Goal: Task Accomplishment & Management: Use online tool/utility

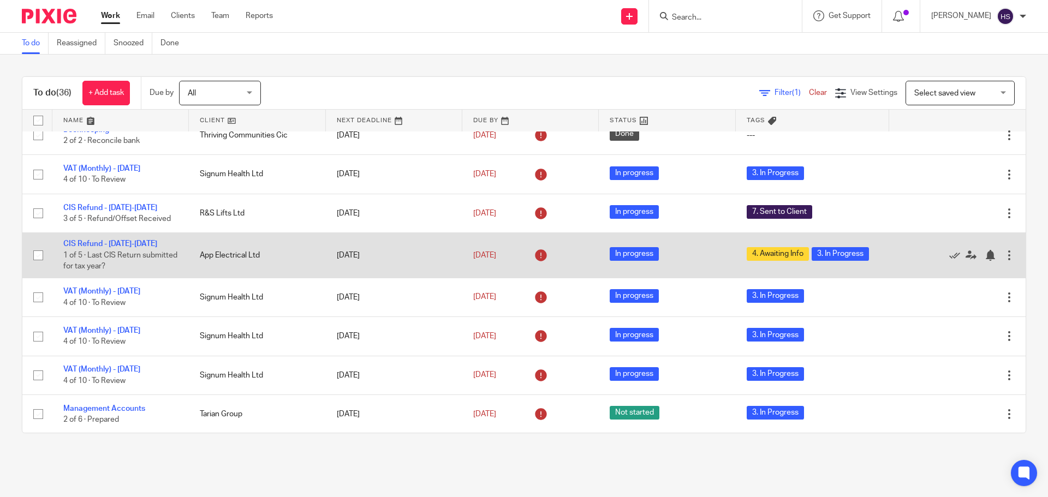
scroll to position [164, 0]
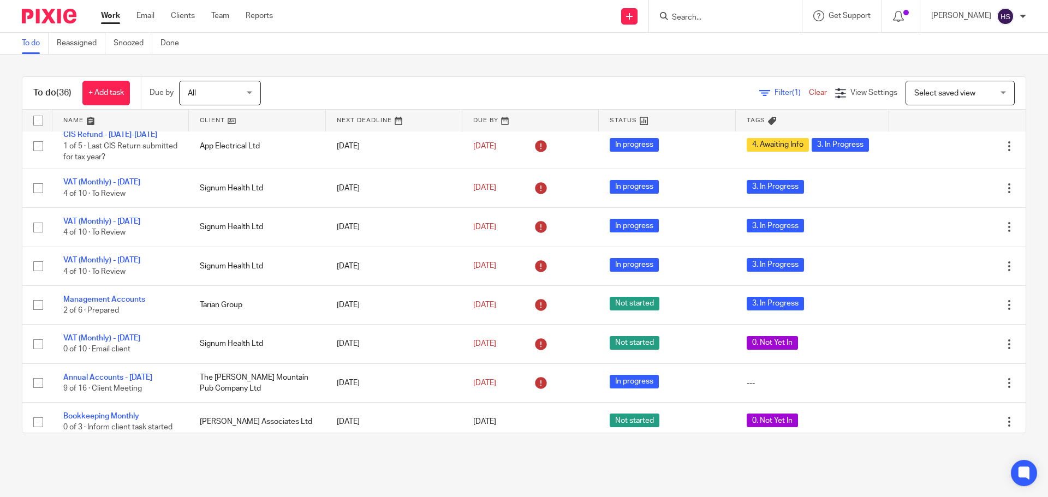
click at [701, 24] on div at bounding box center [725, 16] width 153 height 32
click at [701, 13] on input "Search" at bounding box center [720, 18] width 98 height 10
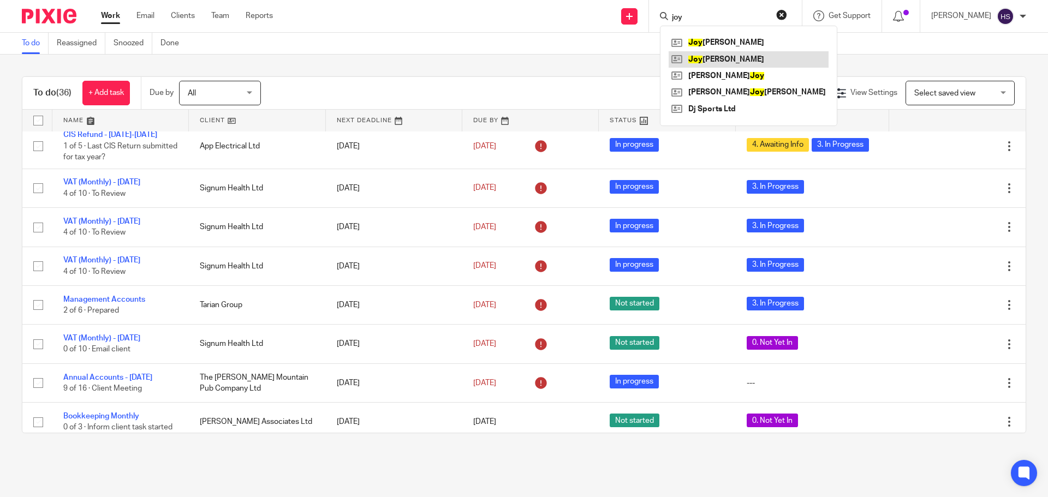
type input "joy"
click at [708, 58] on link at bounding box center [749, 59] width 160 height 16
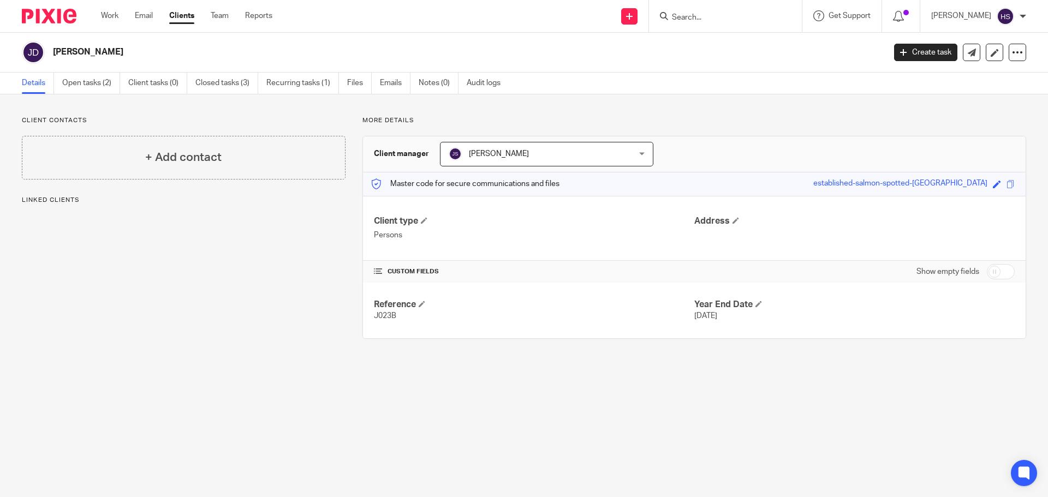
click at [714, 15] on div at bounding box center [725, 16] width 153 height 32
click at [715, 17] on input "Search" at bounding box center [720, 18] width 98 height 10
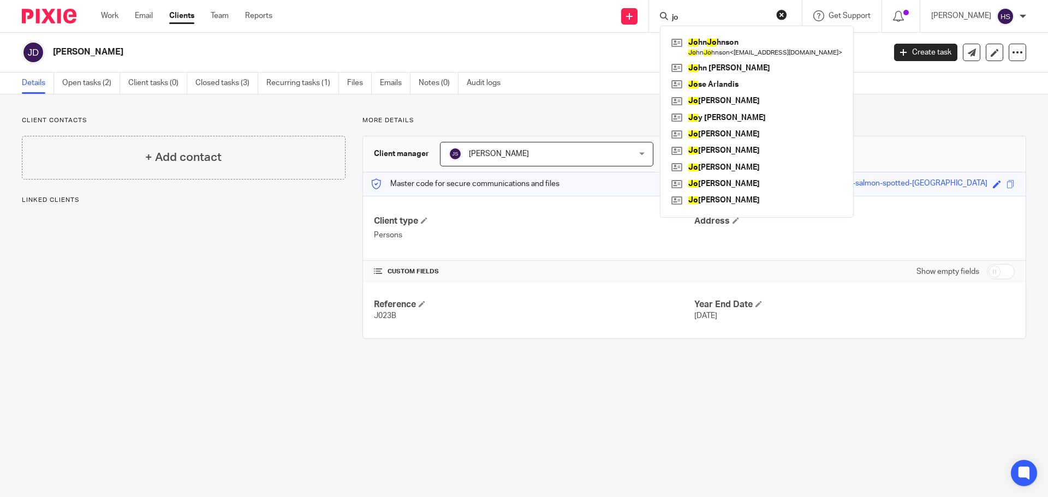
type input "j"
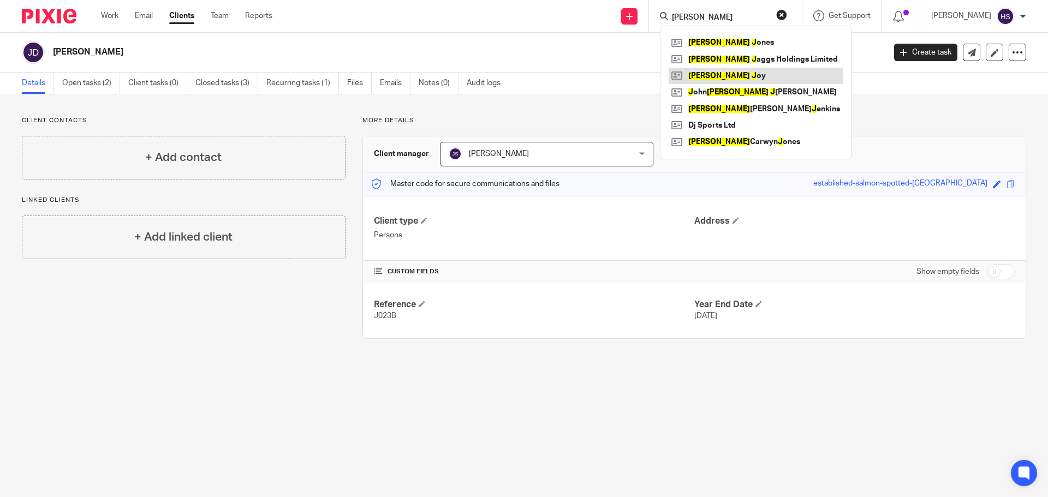
type input "david j"
click at [720, 76] on link at bounding box center [756, 76] width 174 height 16
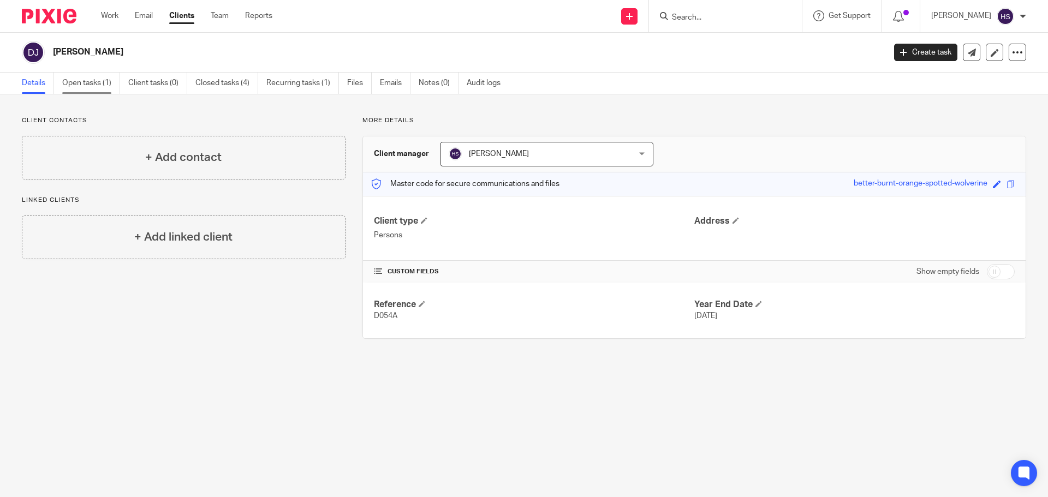
click at [96, 81] on link "Open tasks (1)" at bounding box center [91, 83] width 58 height 21
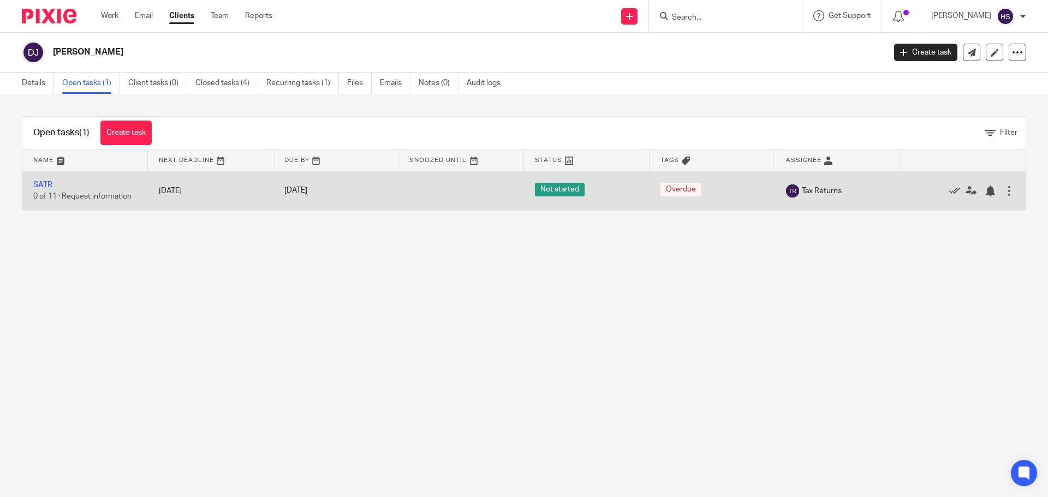
click at [39, 180] on td "SATR 0 of 11 · Request information" at bounding box center [85, 190] width 126 height 39
click at [39, 182] on link "SATR" at bounding box center [42, 185] width 19 height 8
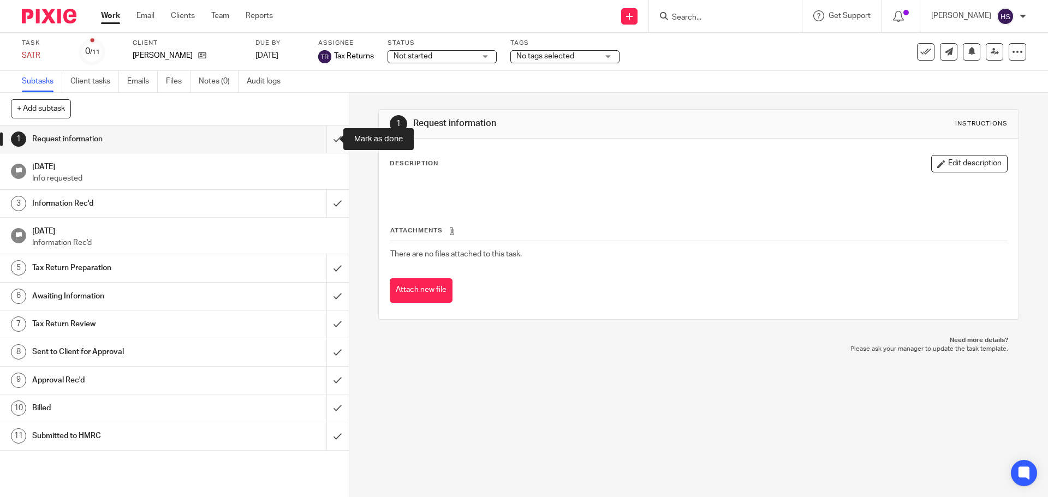
click at [332, 136] on input "submit" at bounding box center [174, 139] width 349 height 27
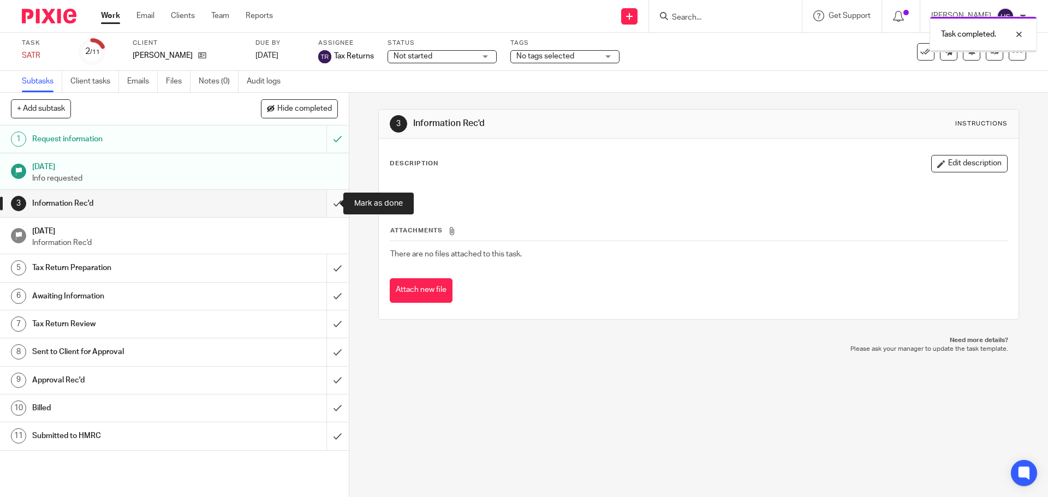
click at [331, 200] on input "submit" at bounding box center [174, 203] width 349 height 27
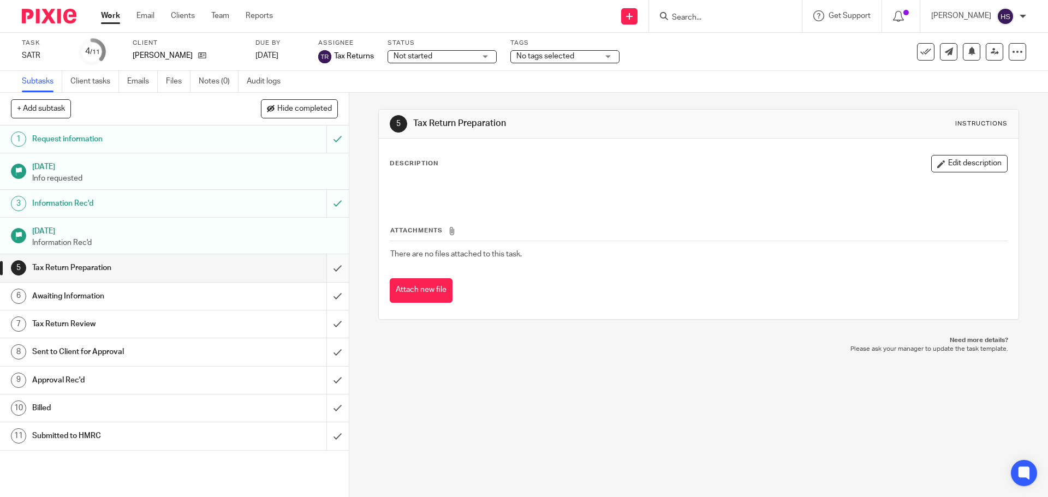
click at [326, 268] on input "submit" at bounding box center [174, 267] width 349 height 27
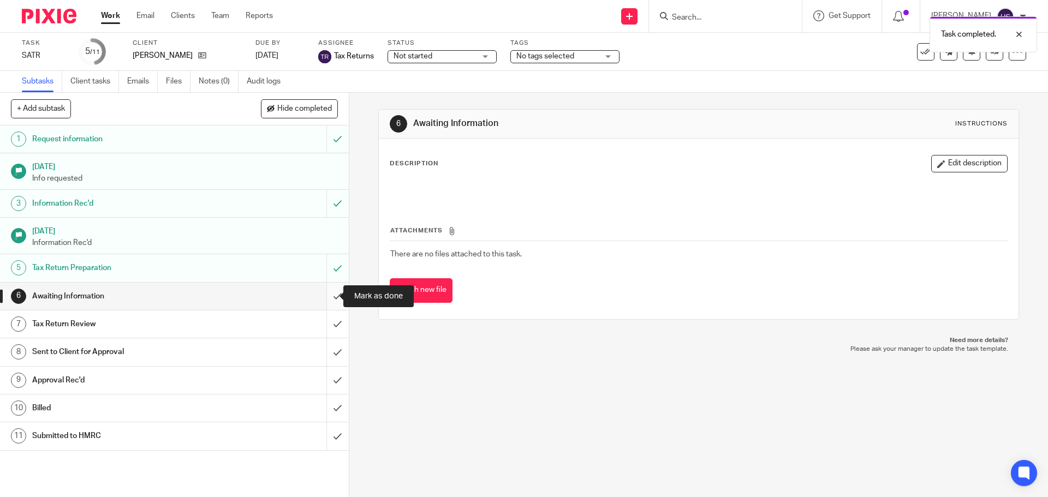
click at [324, 295] on input "submit" at bounding box center [174, 296] width 349 height 27
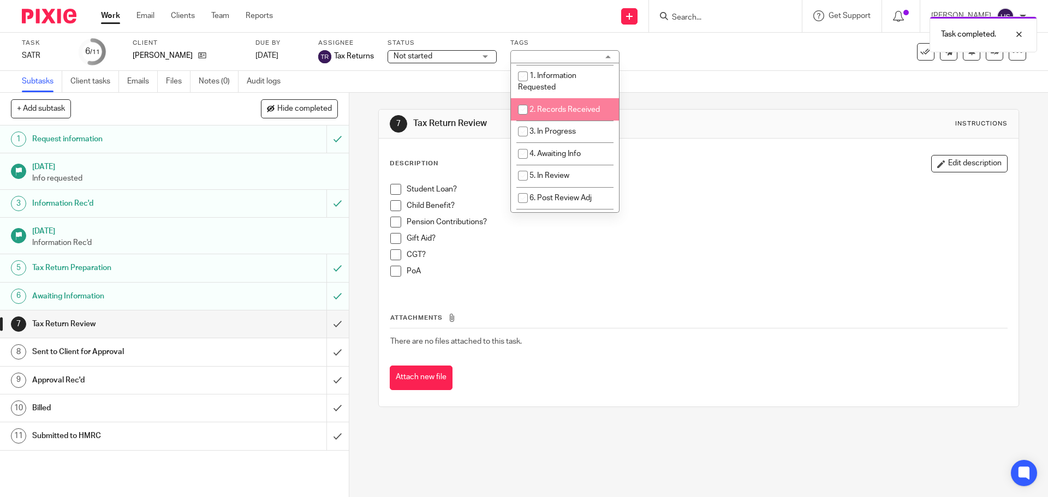
scroll to position [55, 0]
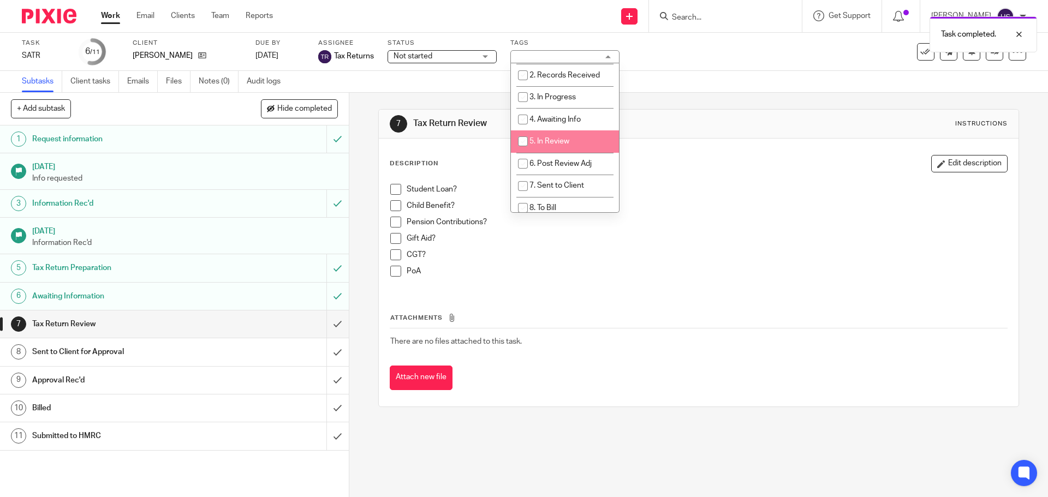
click at [552, 145] on li "5. In Review" at bounding box center [565, 141] width 108 height 22
checkbox input "true"
click at [769, 93] on div "7 Tax Return Review Instructions Description Edit description Student Loan? Chi…" at bounding box center [698, 258] width 640 height 331
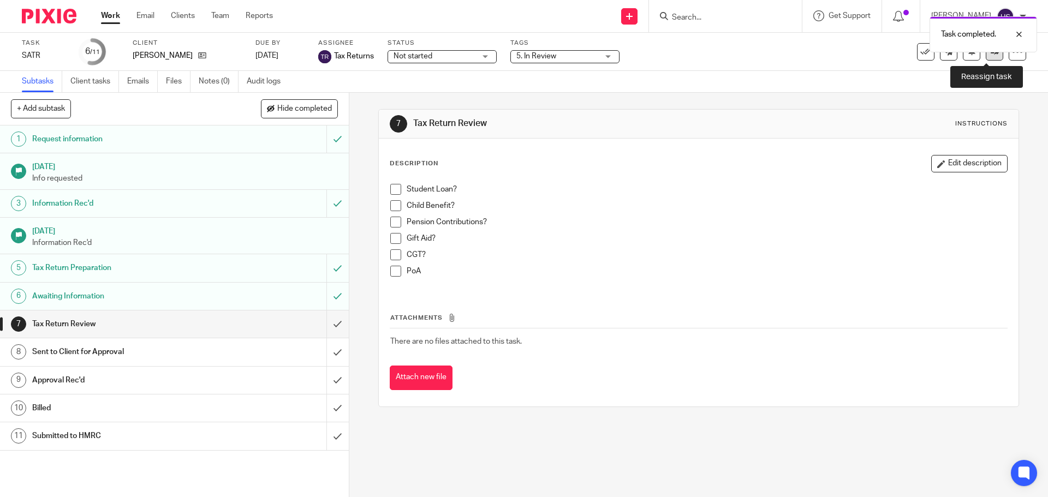
click at [986, 58] on link at bounding box center [994, 51] width 17 height 17
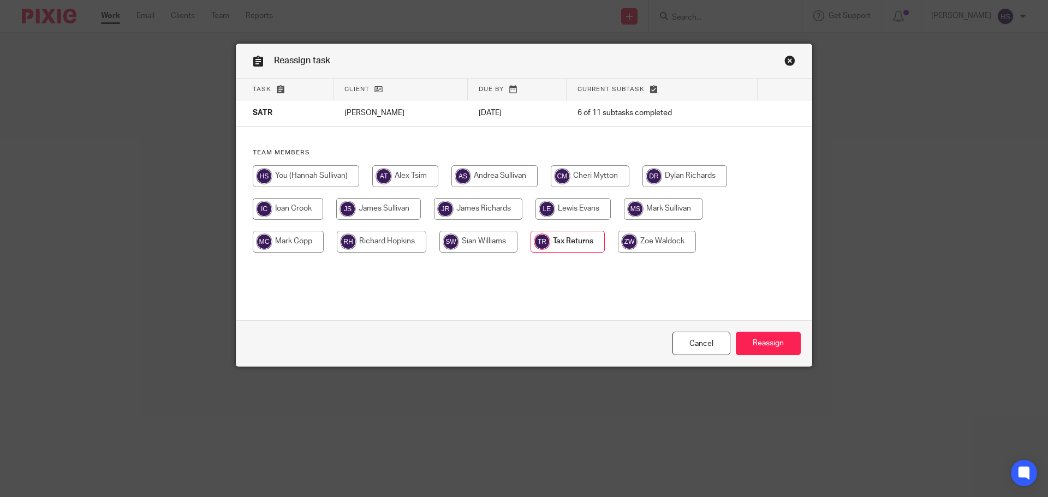
click at [382, 209] on input "radio" at bounding box center [378, 209] width 85 height 22
radio input "true"
click at [775, 349] on input "Reassign" at bounding box center [768, 343] width 65 height 23
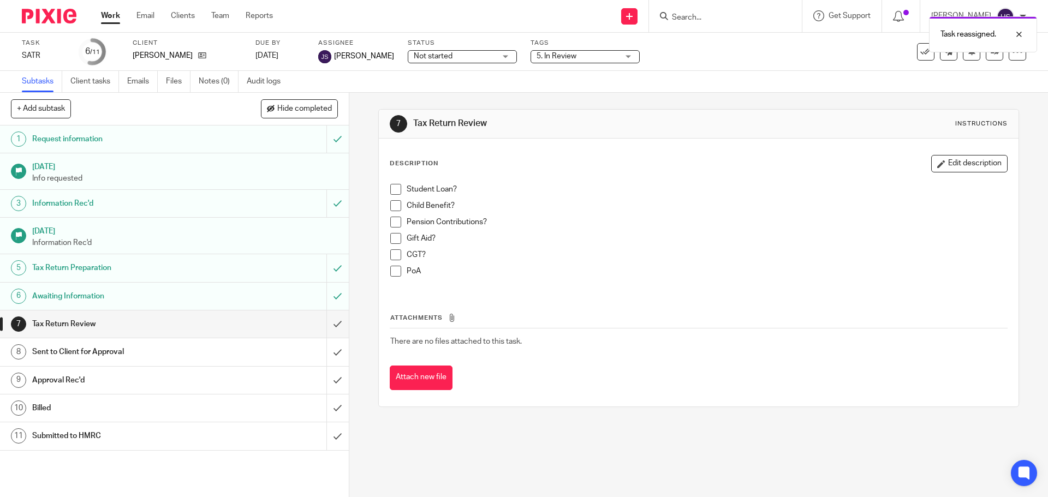
click at [51, 14] on img at bounding box center [49, 16] width 55 height 15
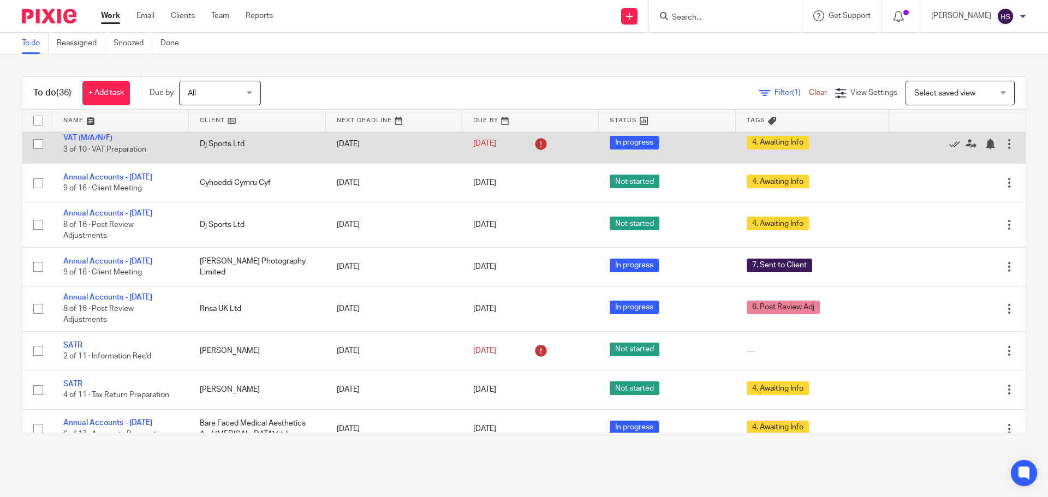
scroll to position [764, 0]
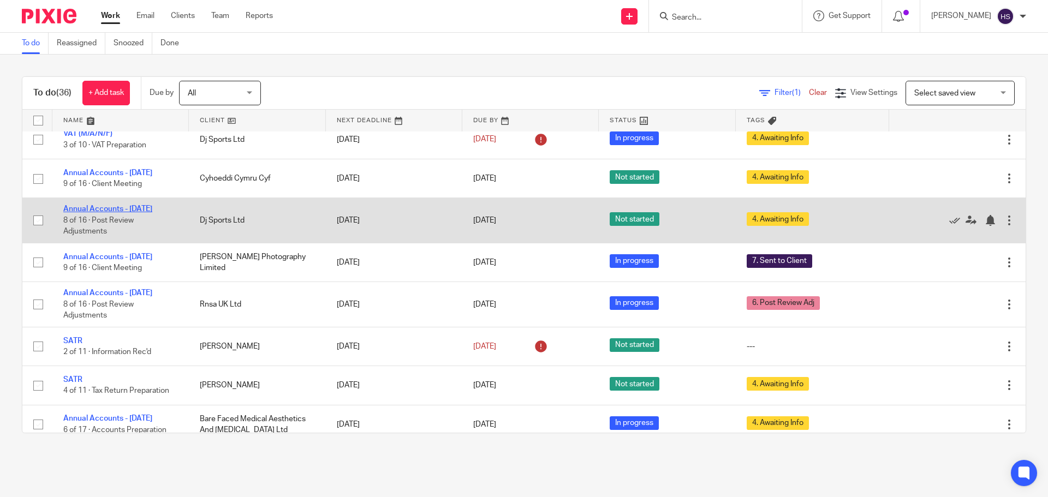
click at [105, 213] on link "Annual Accounts - [DATE]" at bounding box center [107, 209] width 89 height 8
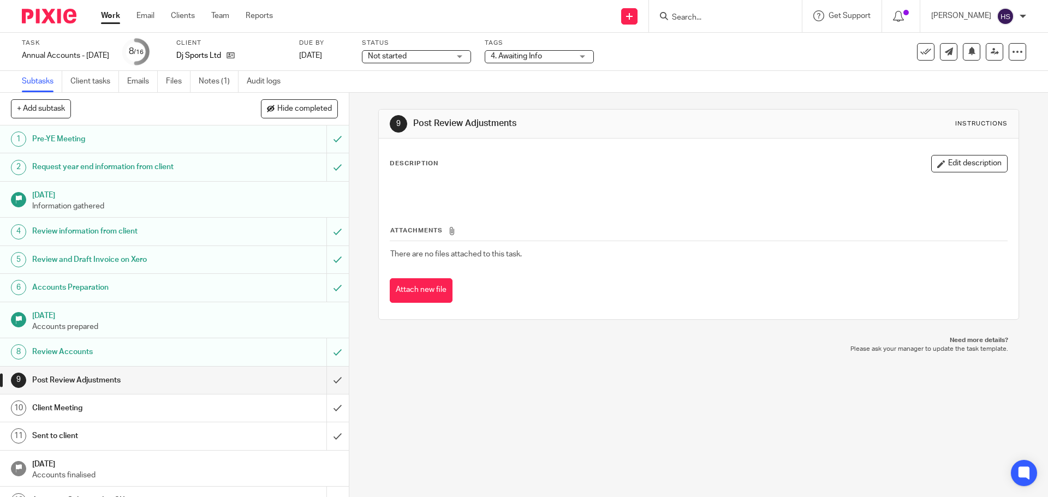
click at [520, 49] on div "Tags 4. Awaiting Info 0. Not Yet In 1. Information Requested 2. Records Receive…" at bounding box center [539, 52] width 109 height 26
click at [522, 51] on span "4. Awaiting Info" at bounding box center [532, 56] width 82 height 11
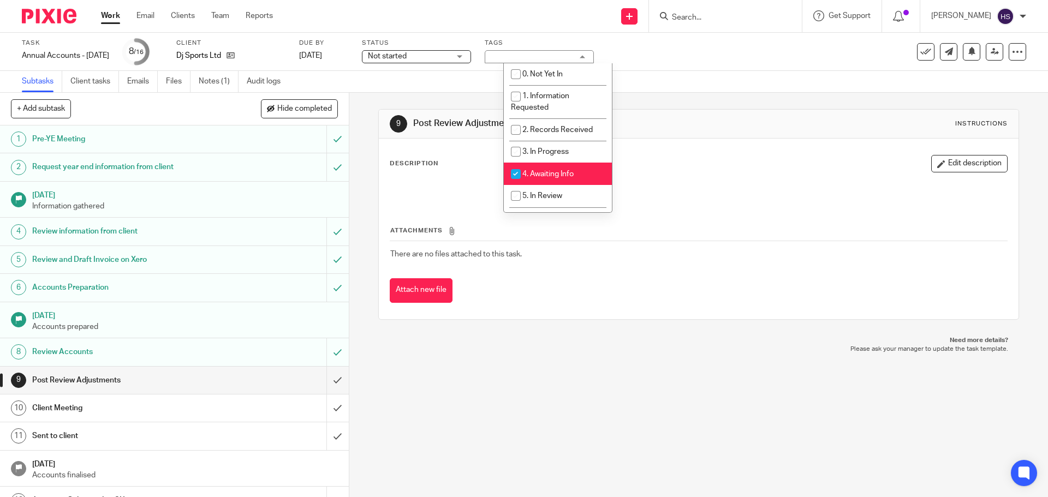
click at [544, 171] on span "4. Awaiting Info" at bounding box center [547, 174] width 51 height 8
checkbox input "false"
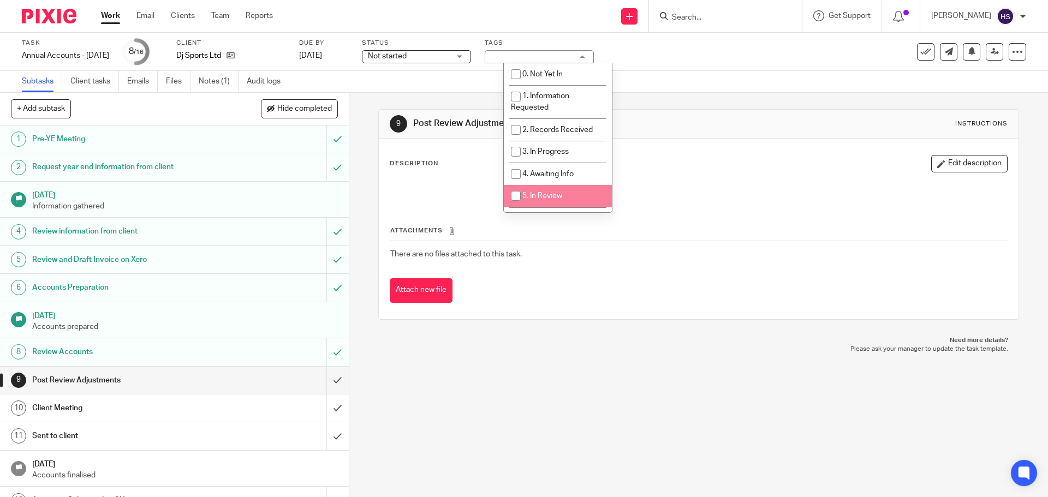
click at [548, 202] on li "5. In Review" at bounding box center [558, 196] width 108 height 22
checkbox input "true"
click at [864, 44] on div "See template in use Advanced task editor Copy task Change schedule Delete" at bounding box center [942, 51] width 168 height 17
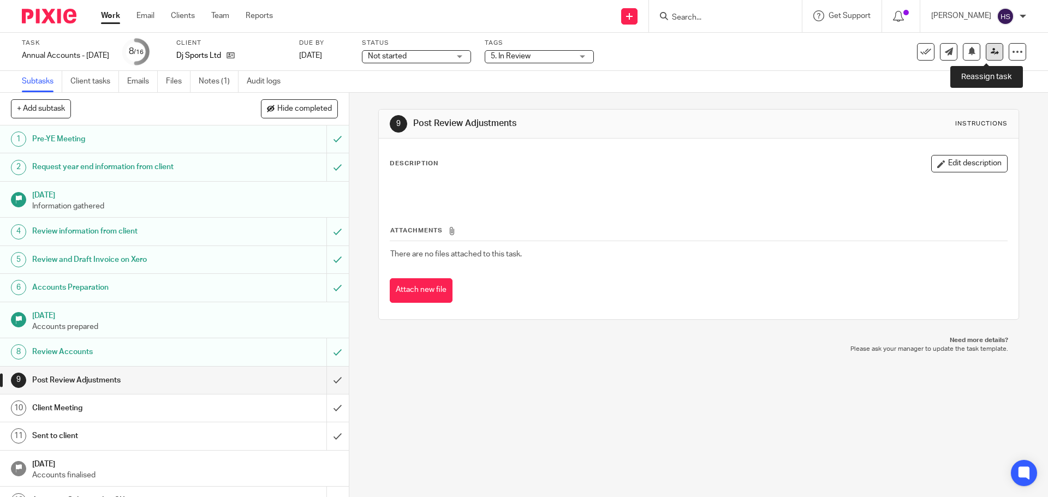
click at [991, 48] on icon at bounding box center [995, 51] width 8 height 8
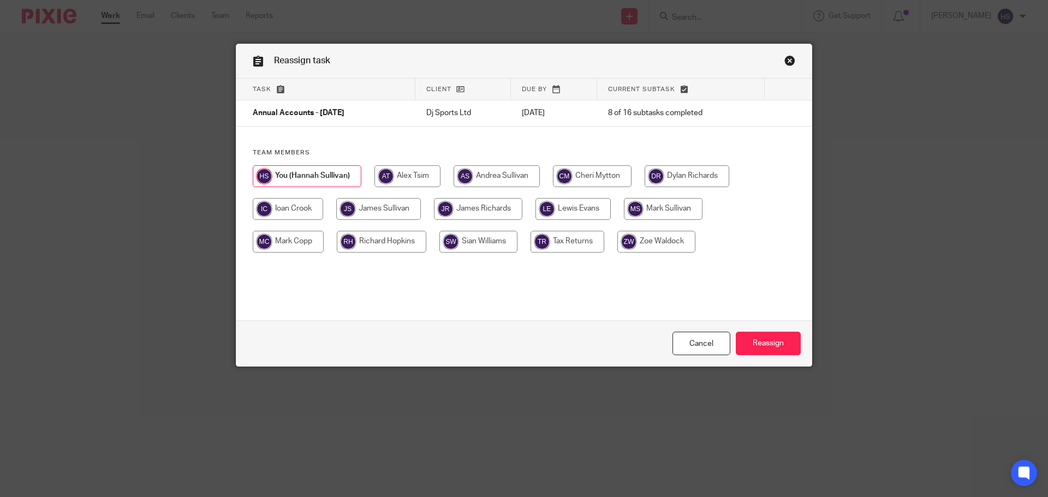
click at [394, 206] on input "radio" at bounding box center [378, 209] width 85 height 22
radio input "true"
click at [775, 345] on input "Reassign" at bounding box center [768, 343] width 65 height 23
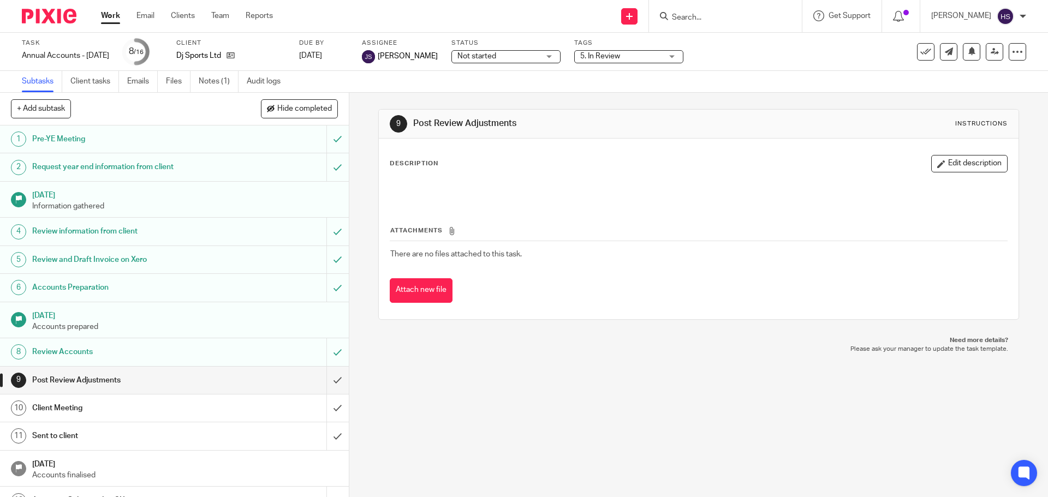
drag, startPoint x: 516, startPoint y: 385, endPoint x: 203, endPoint y: 103, distance: 421.6
click at [490, 333] on div "9 Post Review Adjustments Instructions Description Edit description Attachments…" at bounding box center [698, 295] width 699 height 404
click at [68, 21] on img at bounding box center [49, 16] width 55 height 15
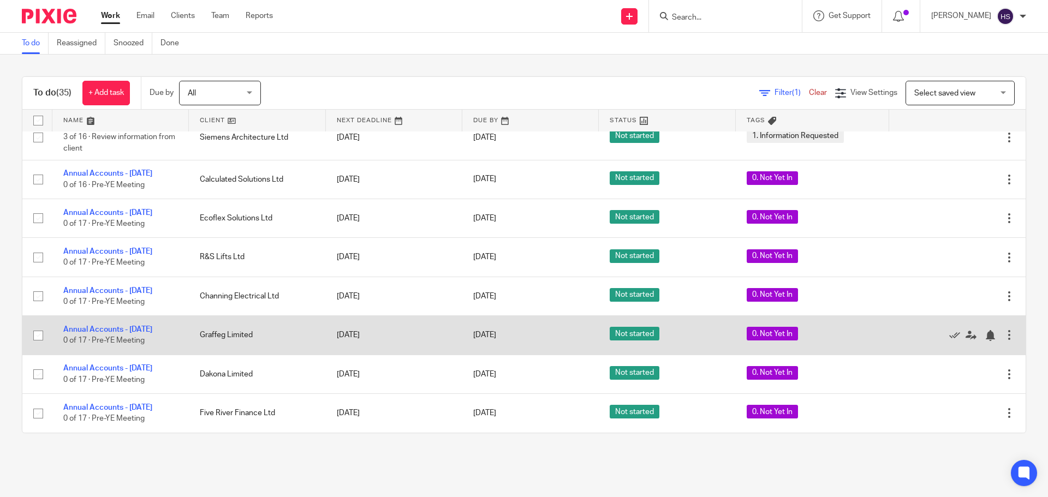
scroll to position [1079, 0]
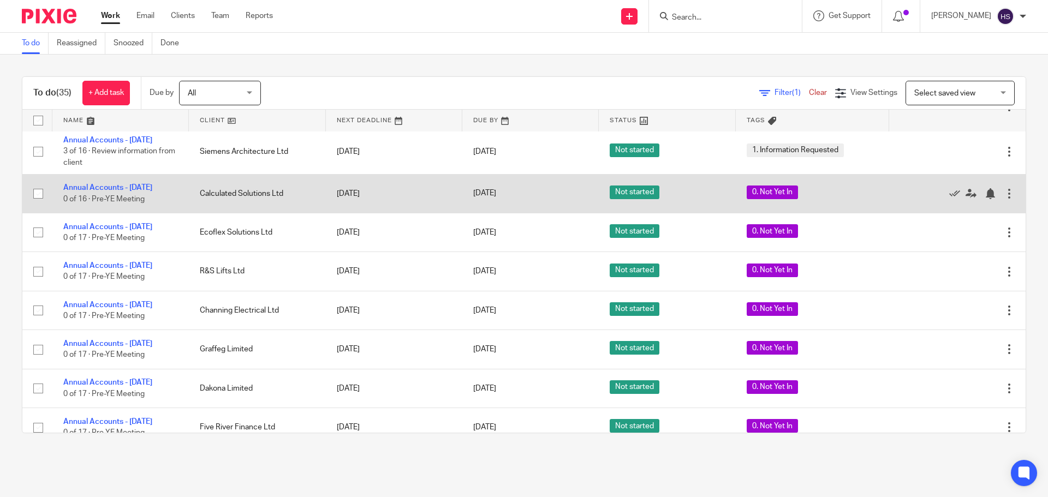
drag, startPoint x: 260, startPoint y: 201, endPoint x: 250, endPoint y: 201, distance: 9.3
click at [258, 201] on td "Calculated Solutions Ltd" at bounding box center [257, 193] width 136 height 39
click at [108, 192] on link "Annual Accounts - July 2025" at bounding box center [107, 188] width 89 height 8
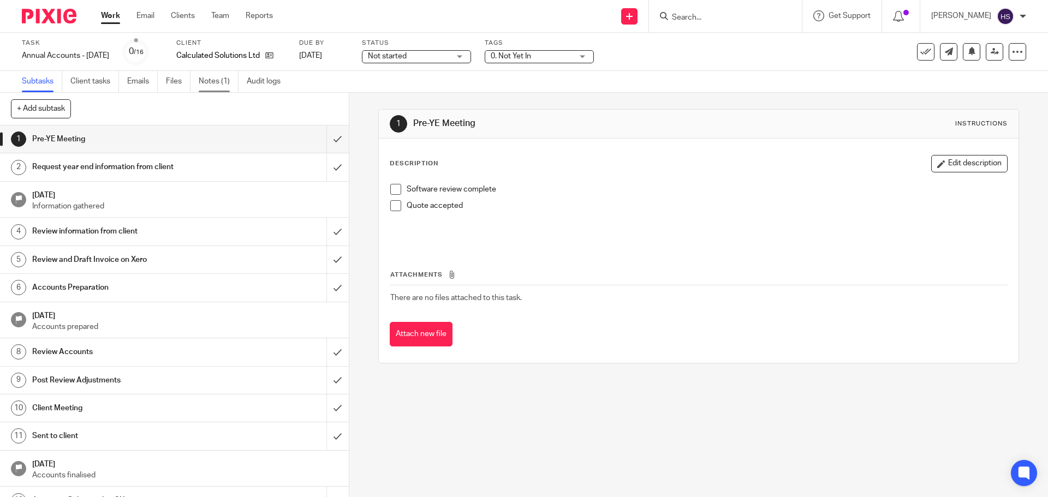
click at [219, 84] on link "Notes (1)" at bounding box center [219, 81] width 40 height 21
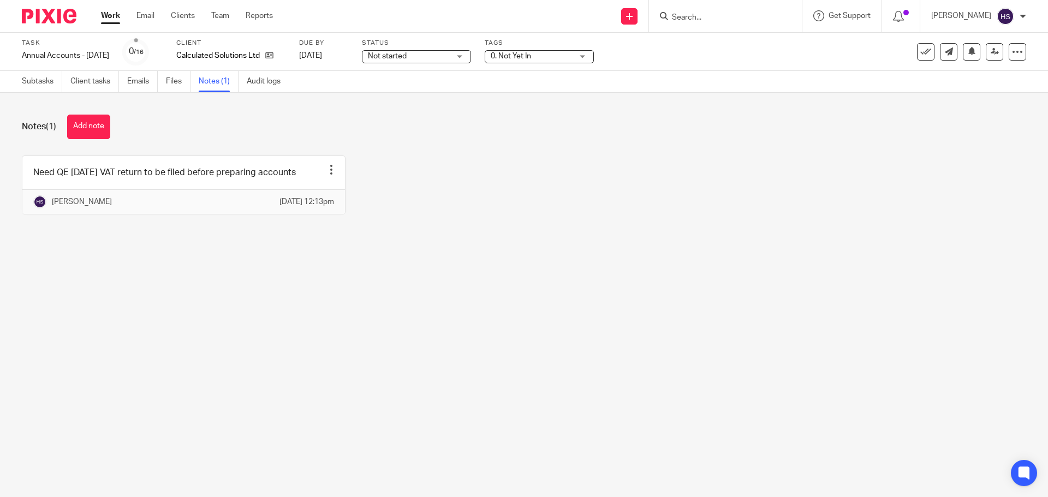
click at [49, 13] on img at bounding box center [49, 16] width 55 height 15
